Goal: Transaction & Acquisition: Purchase product/service

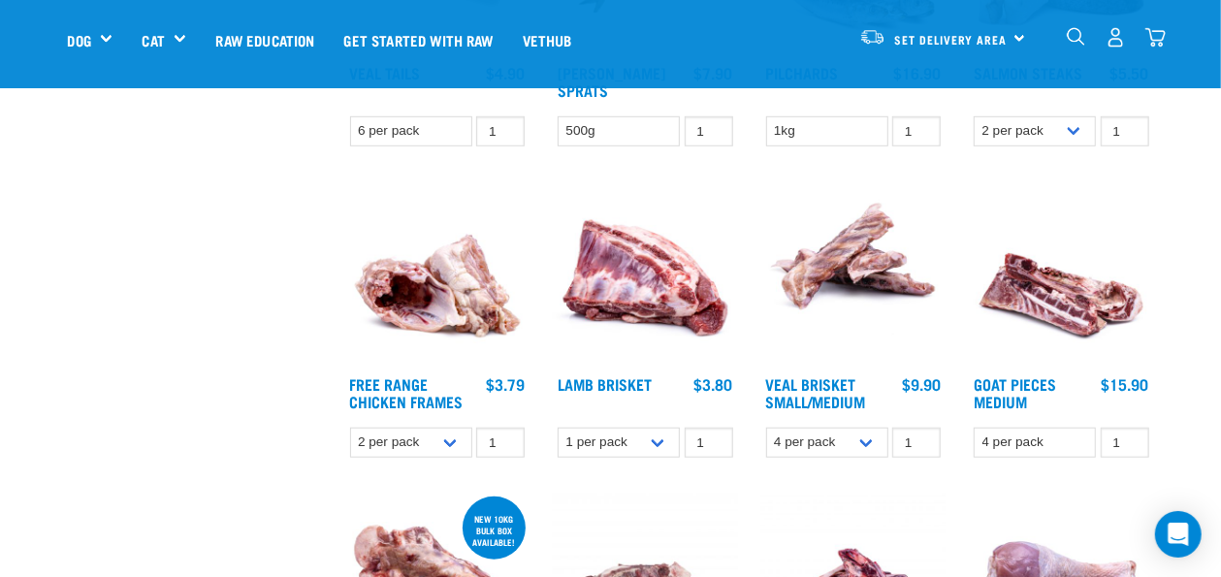
scroll to position [970, 0]
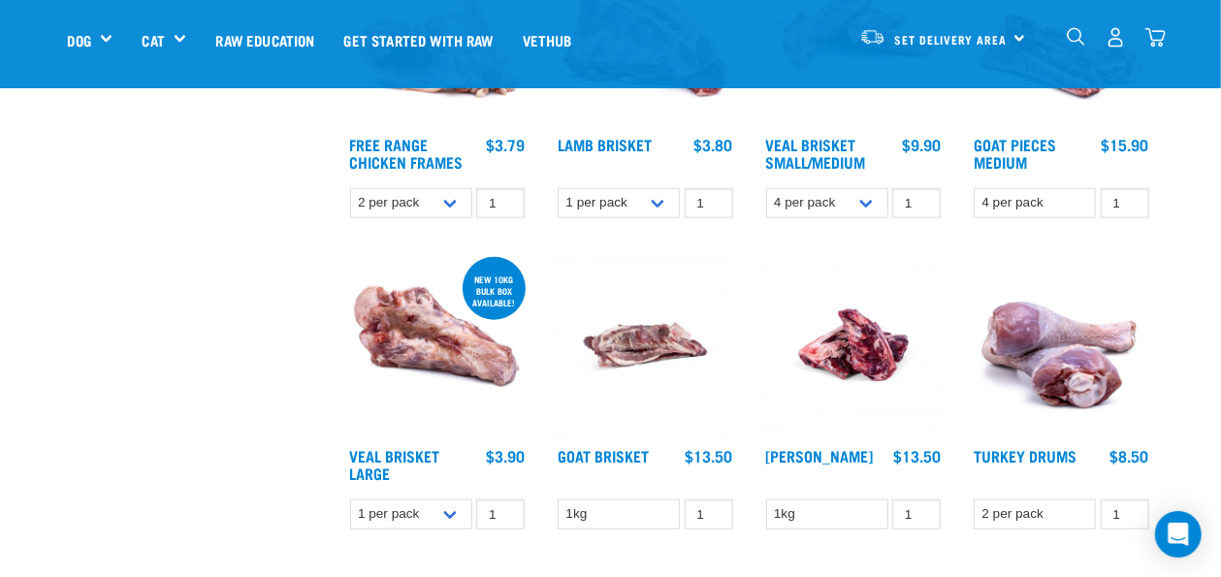
click at [402, 329] on img at bounding box center [437, 345] width 185 height 185
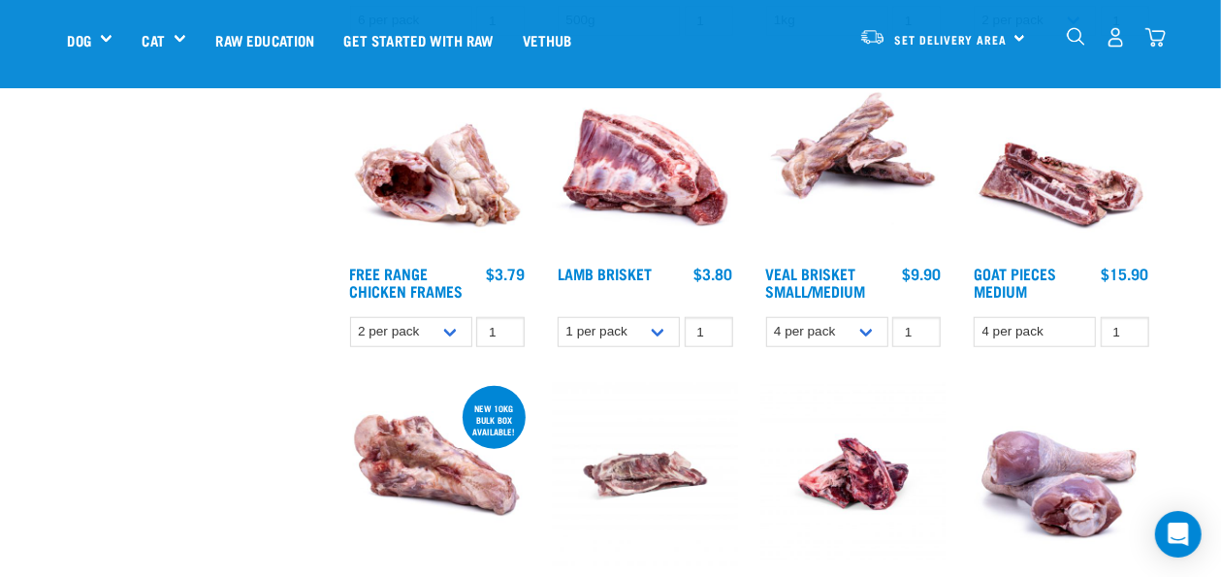
scroll to position [822, 0]
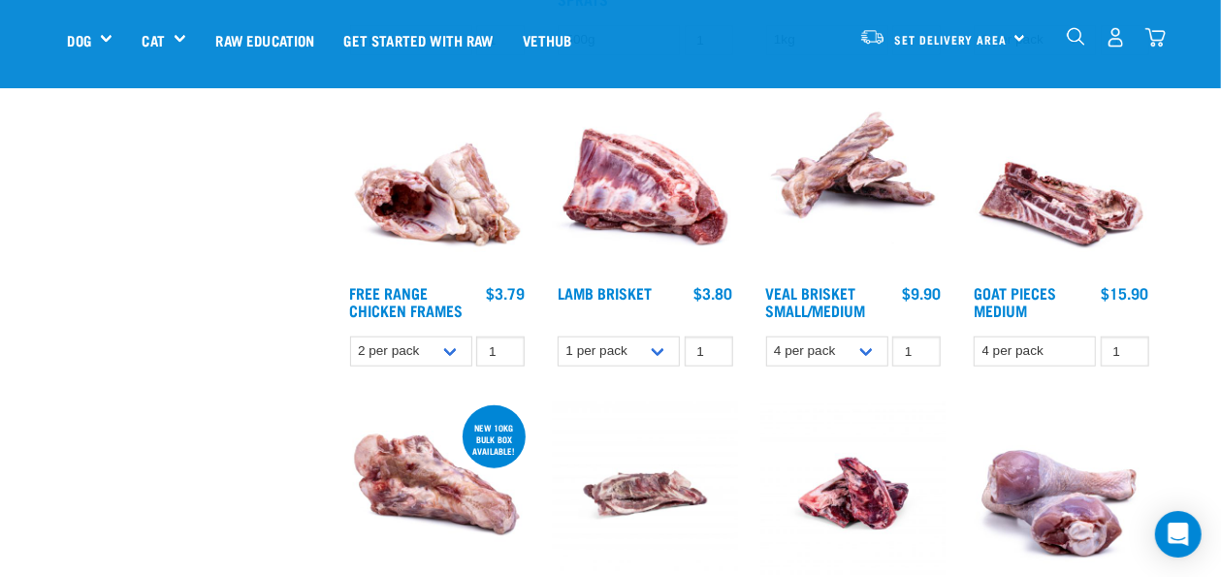
click at [869, 166] on img at bounding box center [853, 182] width 185 height 185
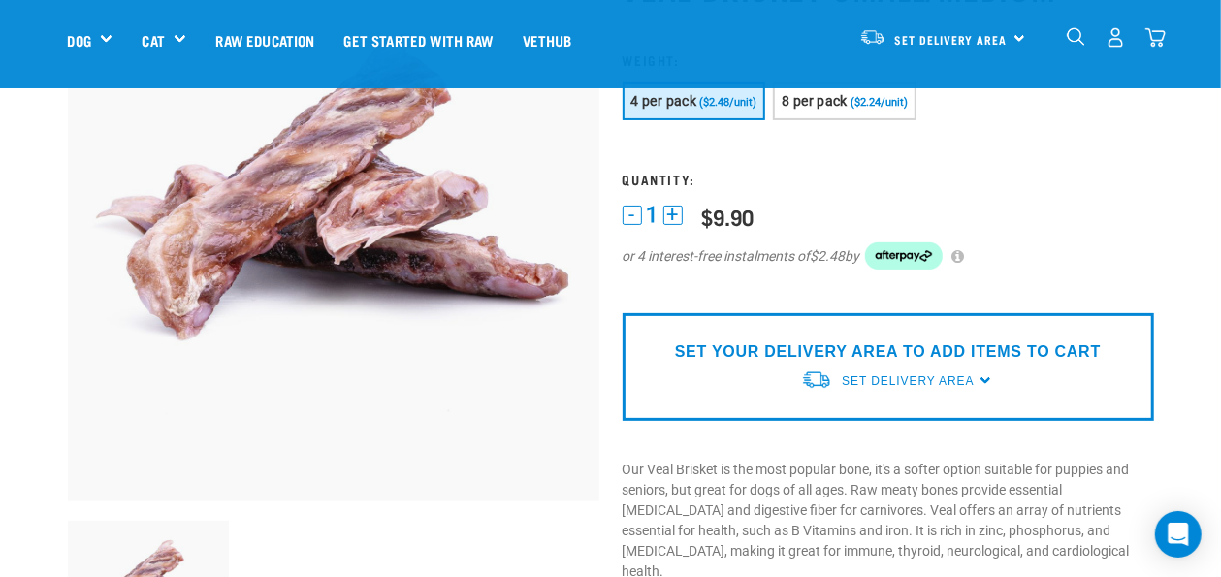
scroll to position [131, 0]
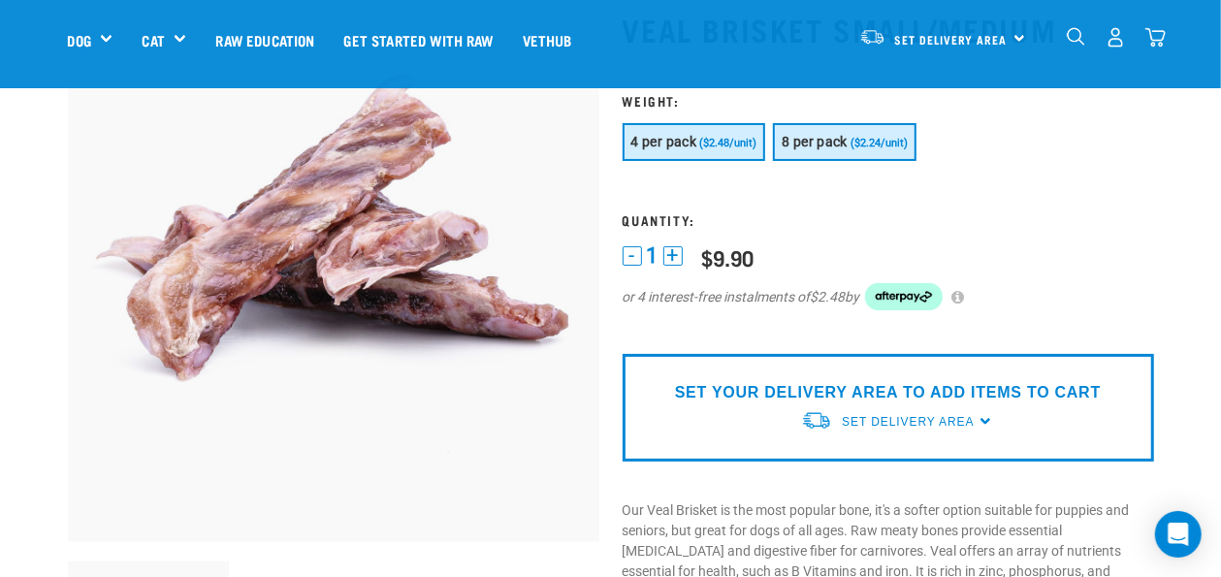
click at [861, 143] on span "($2.24/unit)" at bounding box center [878, 143] width 57 height 13
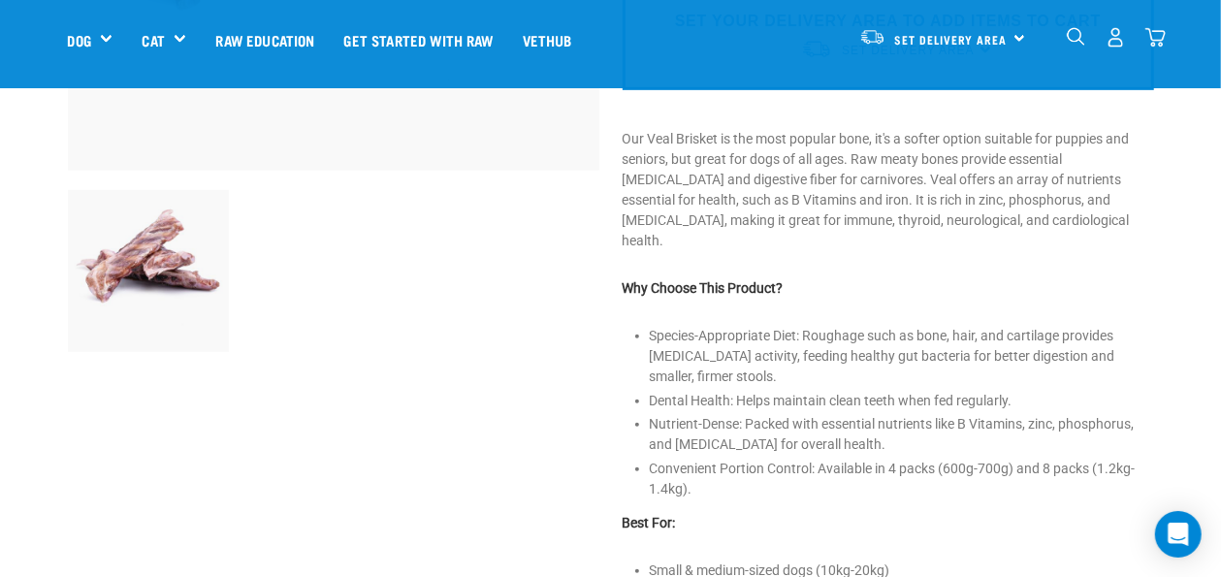
scroll to position [558, 0]
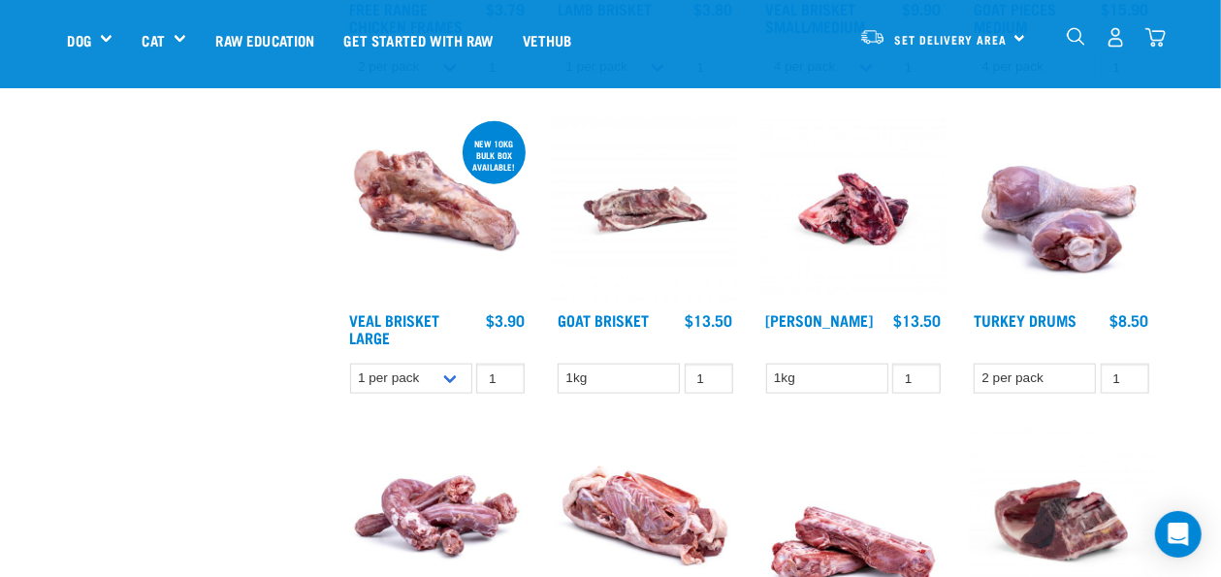
scroll to position [1189, 0]
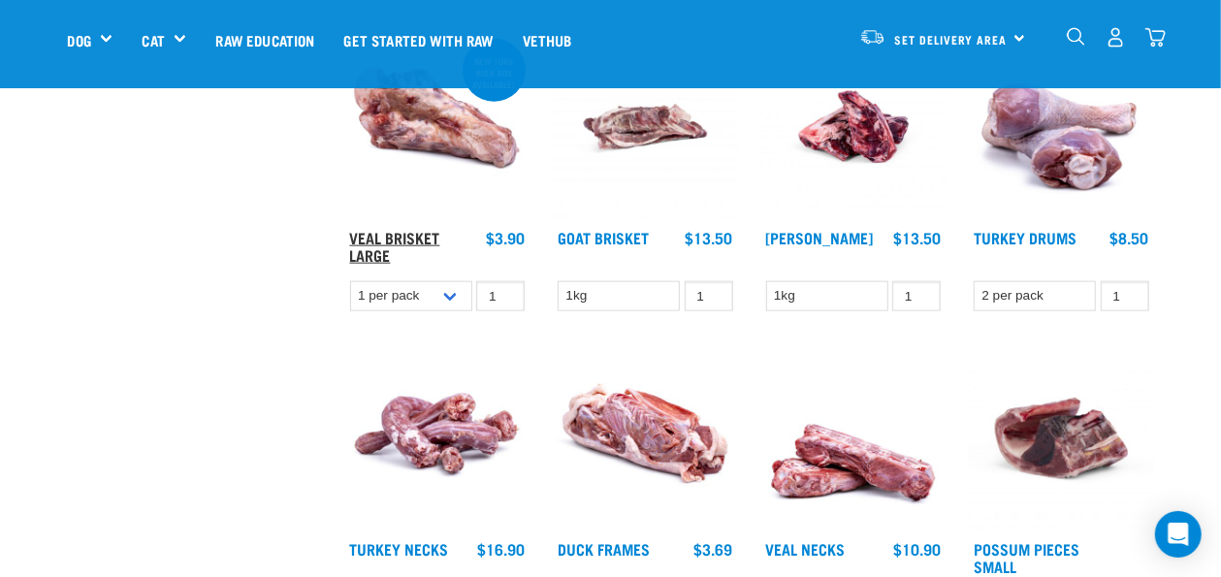
click at [413, 234] on link "Veal Brisket Large" at bounding box center [395, 246] width 90 height 26
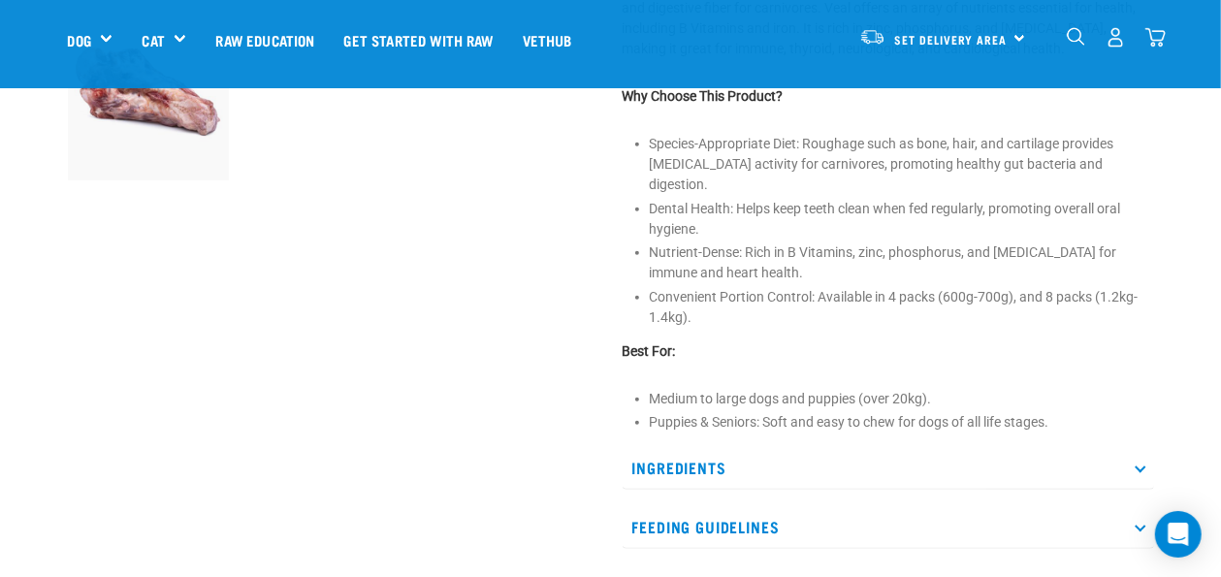
scroll to position [683, 0]
